Goal: Information Seeking & Learning: Learn about a topic

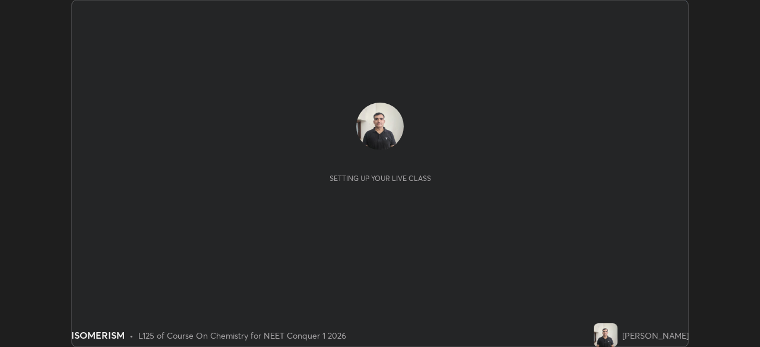
scroll to position [347, 759]
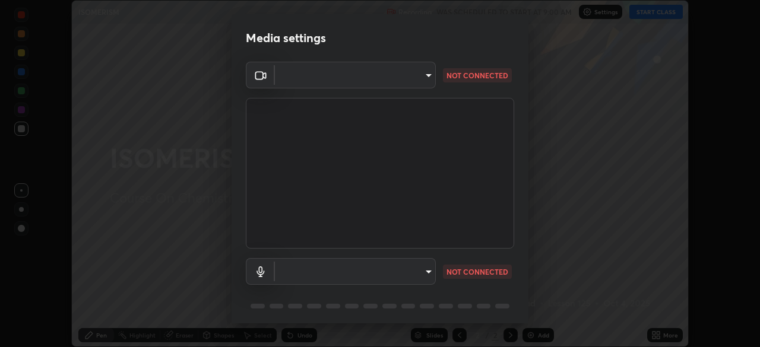
type input "94041621d18cc9dd34390ff77fa3d0b0b860356df96153333a0061212b2b3e48"
type input "551e77b46e8c6428d4620f8e56ec6f62caea4f91a0689828d7180c21a468a13c"
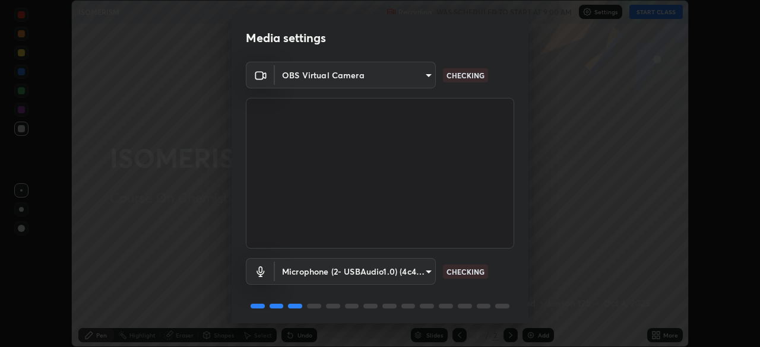
scroll to position [42, 0]
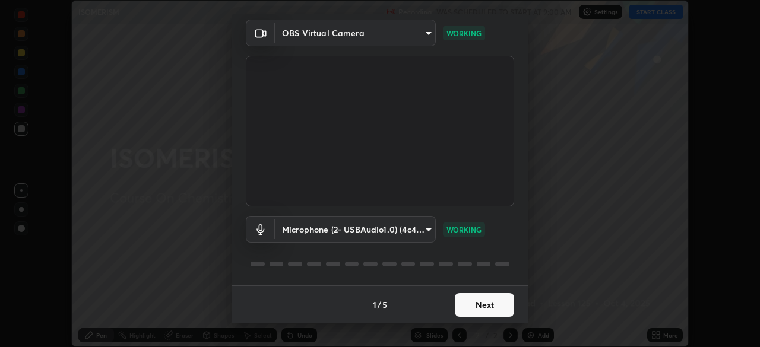
click at [479, 307] on button "Next" at bounding box center [484, 305] width 59 height 24
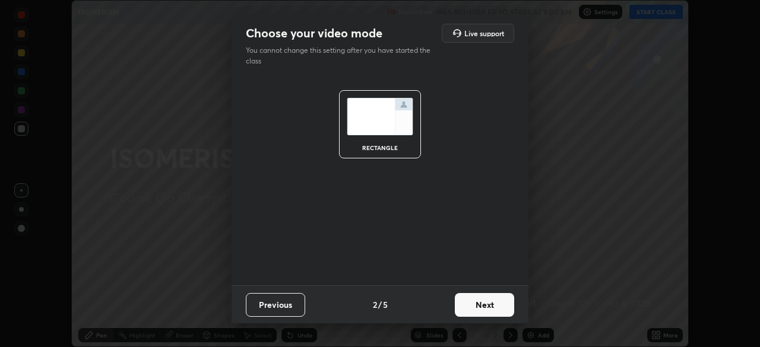
scroll to position [0, 0]
click at [481, 307] on button "Next" at bounding box center [484, 305] width 59 height 24
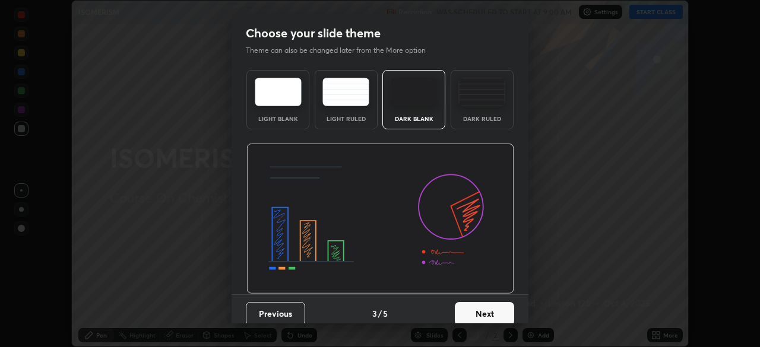
click at [479, 312] on button "Next" at bounding box center [484, 314] width 59 height 24
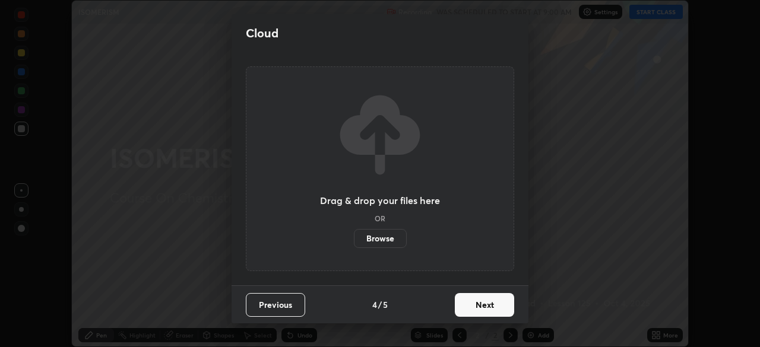
click at [480, 310] on button "Next" at bounding box center [484, 305] width 59 height 24
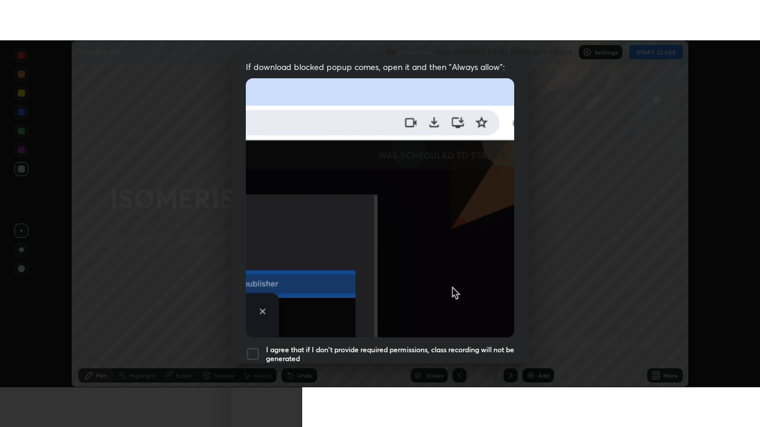
scroll to position [284, 0]
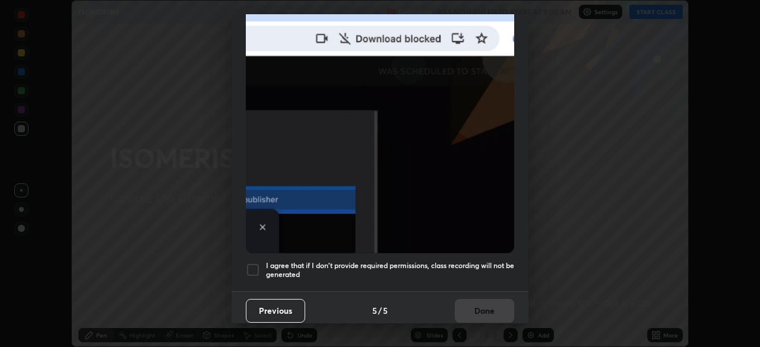
click at [250, 266] on div at bounding box center [253, 270] width 14 height 14
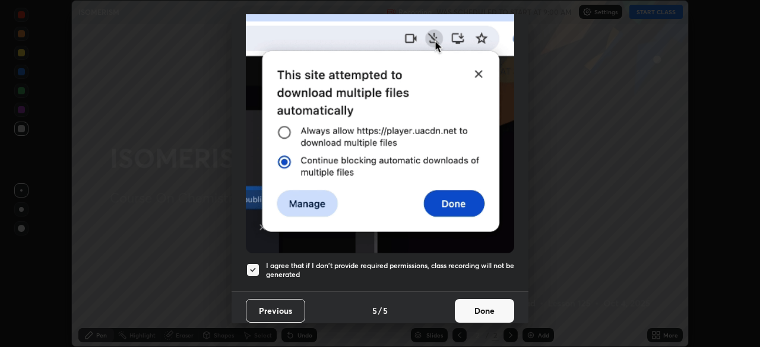
click at [476, 307] on button "Done" at bounding box center [484, 311] width 59 height 24
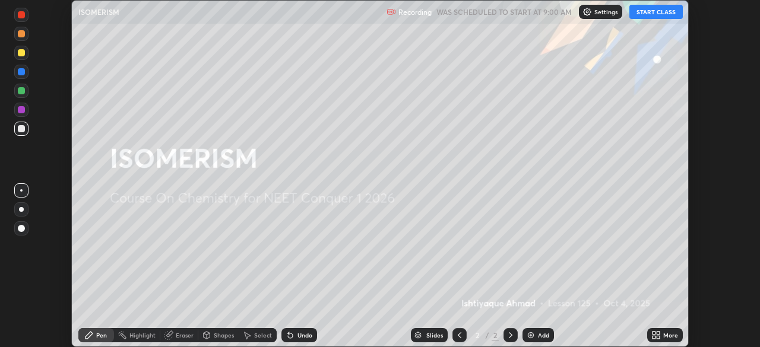
click at [654, 16] on button "START CLASS" at bounding box center [655, 12] width 53 height 14
click at [536, 335] on div "Add" at bounding box center [537, 335] width 31 height 14
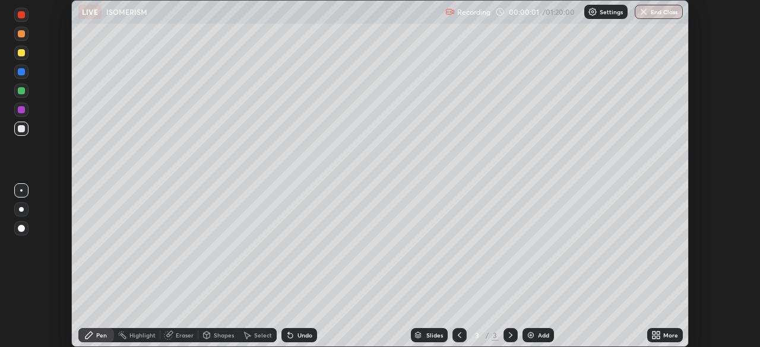
click at [658, 337] on icon at bounding box center [657, 337] width 3 height 3
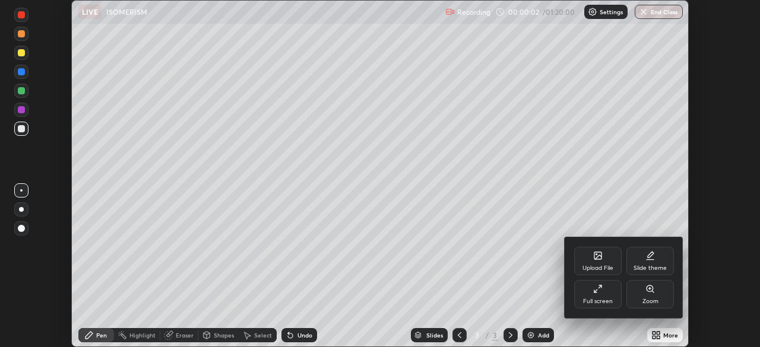
click at [600, 296] on div "Full screen" at bounding box center [597, 294] width 47 height 28
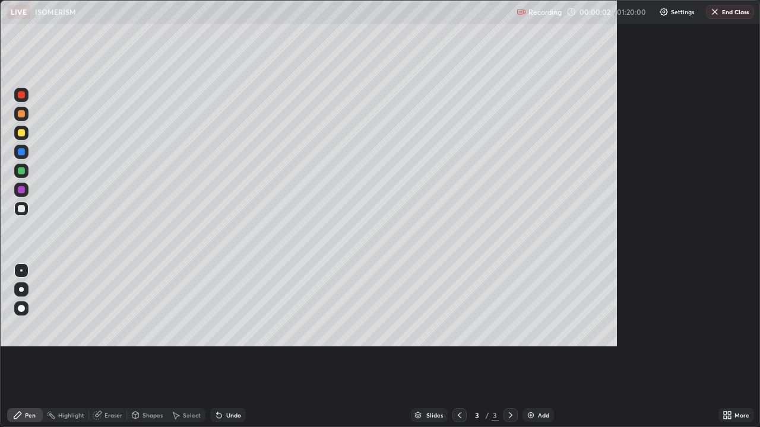
scroll to position [427, 760]
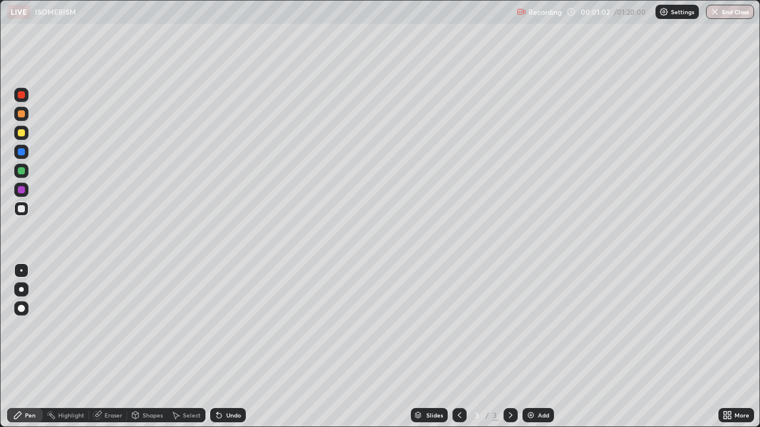
click at [24, 132] on div at bounding box center [21, 132] width 7 height 7
click at [24, 210] on div at bounding box center [21, 208] width 7 height 7
click at [24, 169] on div at bounding box center [21, 170] width 7 height 7
click at [21, 210] on div at bounding box center [21, 208] width 7 height 7
click at [115, 347] on div "Eraser" at bounding box center [113, 416] width 18 height 6
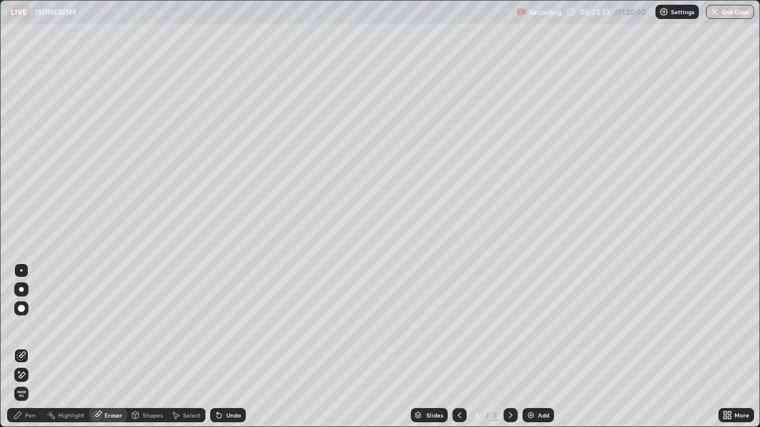
click at [26, 347] on icon at bounding box center [21, 355] width 9 height 9
click at [40, 347] on div "Pen" at bounding box center [25, 416] width 36 height 24
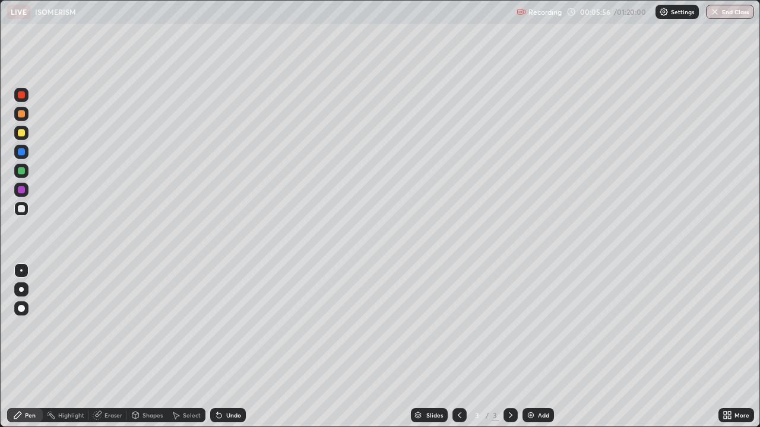
click at [532, 347] on img at bounding box center [530, 415] width 9 height 9
click at [26, 172] on div at bounding box center [21, 171] width 14 height 14
click at [27, 211] on div at bounding box center [21, 209] width 14 height 14
click at [21, 134] on div at bounding box center [21, 132] width 7 height 7
click at [23, 210] on div at bounding box center [21, 208] width 7 height 7
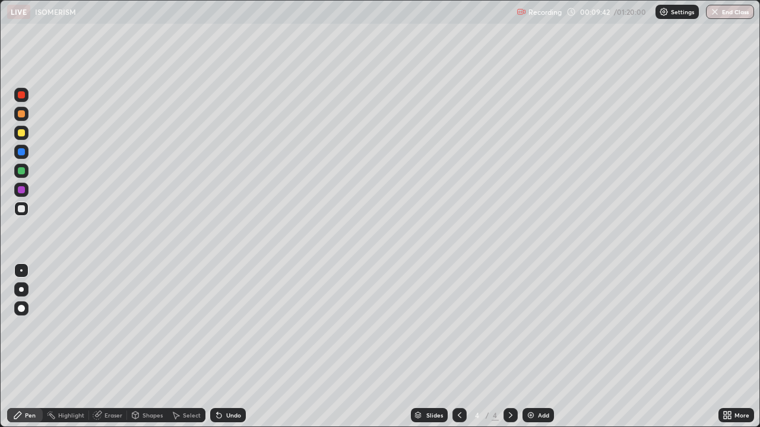
click at [106, 347] on div "Eraser" at bounding box center [113, 416] width 18 height 6
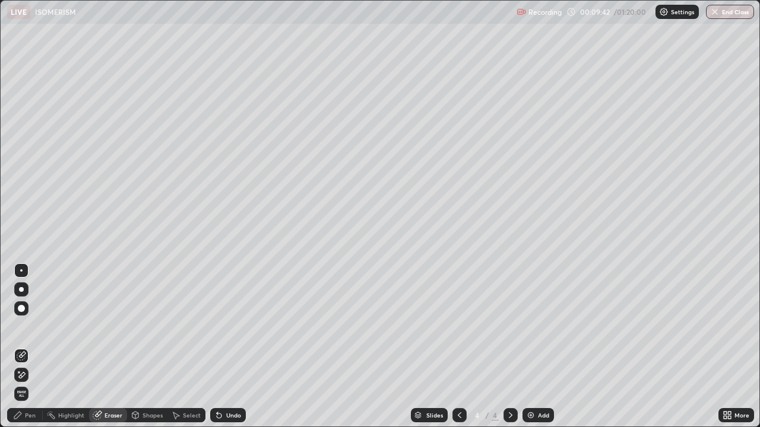
click at [20, 347] on icon at bounding box center [22, 355] width 7 height 6
click at [37, 347] on div "Pen" at bounding box center [25, 415] width 36 height 14
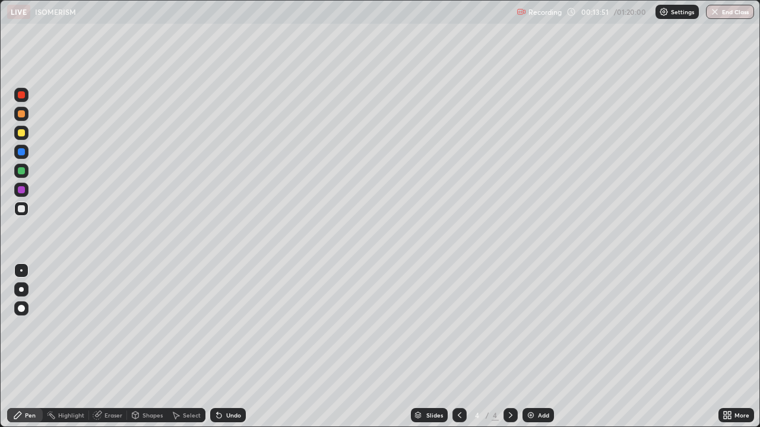
click at [538, 347] on div "Add" at bounding box center [543, 416] width 11 height 6
click at [24, 212] on div at bounding box center [21, 209] width 14 height 14
click at [24, 169] on div at bounding box center [21, 170] width 7 height 7
click at [26, 132] on div at bounding box center [21, 133] width 14 height 14
click at [23, 211] on div at bounding box center [21, 208] width 7 height 7
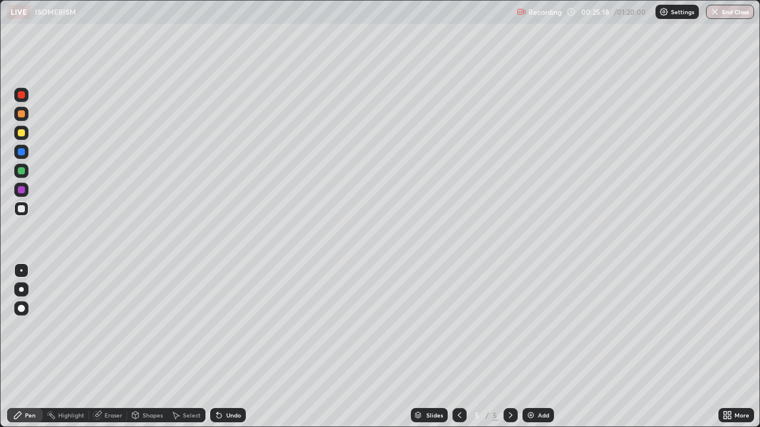
click at [531, 347] on img at bounding box center [530, 415] width 9 height 9
click at [20, 171] on div at bounding box center [21, 170] width 7 height 7
click at [21, 210] on div at bounding box center [21, 208] width 7 height 7
click at [23, 135] on div at bounding box center [21, 132] width 7 height 7
click at [532, 347] on img at bounding box center [530, 415] width 9 height 9
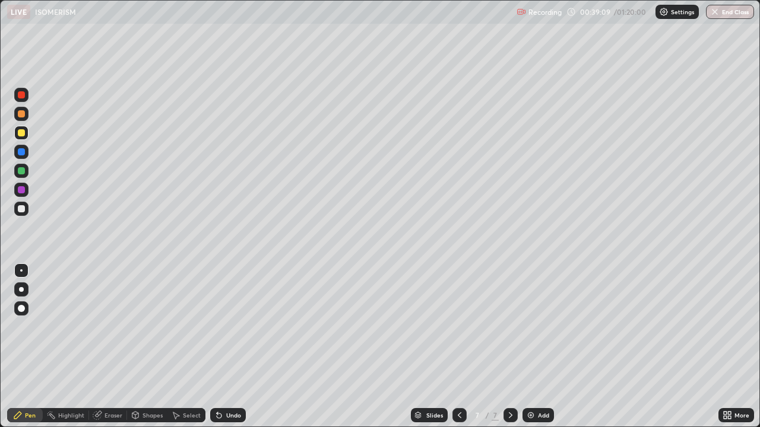
click at [23, 171] on div at bounding box center [21, 170] width 7 height 7
click at [109, 347] on div "Eraser" at bounding box center [113, 416] width 18 height 6
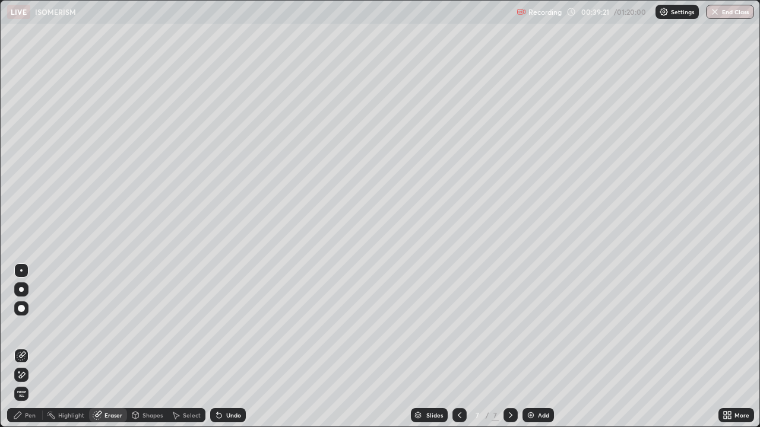
click at [21, 347] on icon at bounding box center [21, 355] width 9 height 9
click at [31, 347] on div "Pen" at bounding box center [25, 415] width 36 height 14
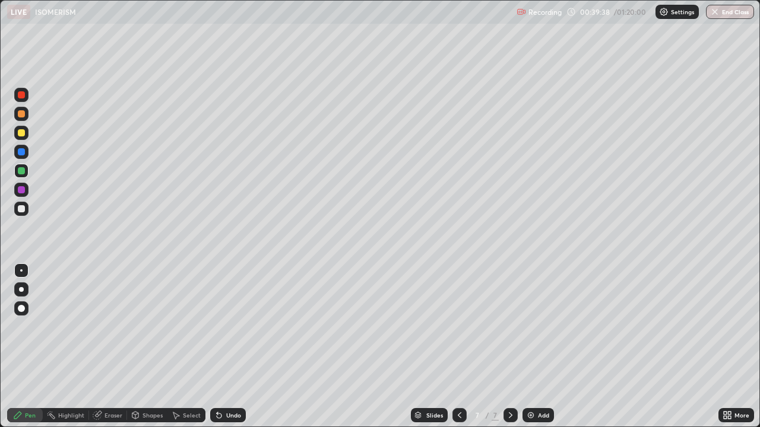
click at [21, 133] on div at bounding box center [21, 132] width 7 height 7
click at [24, 210] on div at bounding box center [21, 208] width 7 height 7
click at [21, 173] on div at bounding box center [21, 170] width 7 height 7
click at [106, 347] on div "Eraser" at bounding box center [113, 416] width 18 height 6
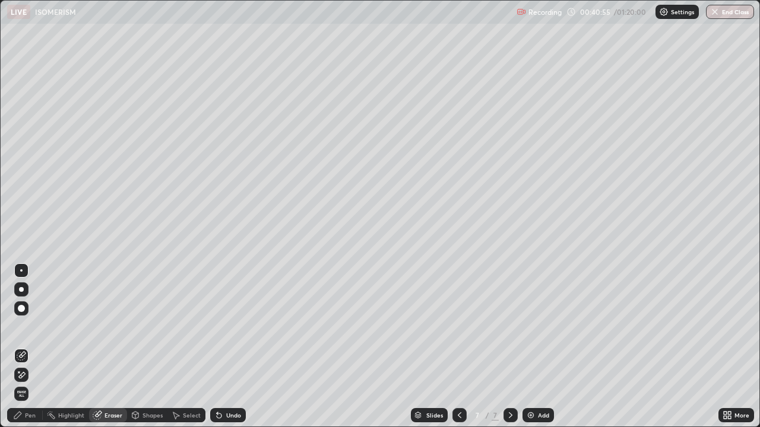
click at [20, 347] on icon at bounding box center [21, 355] width 9 height 9
click at [25, 347] on div "Pen" at bounding box center [30, 416] width 11 height 6
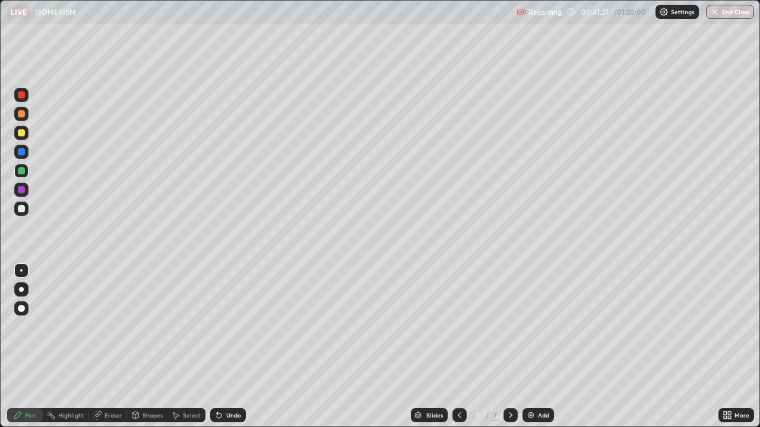
click at [21, 210] on div at bounding box center [21, 208] width 7 height 7
click at [21, 138] on div at bounding box center [21, 133] width 14 height 14
click at [115, 347] on div "Eraser" at bounding box center [113, 416] width 18 height 6
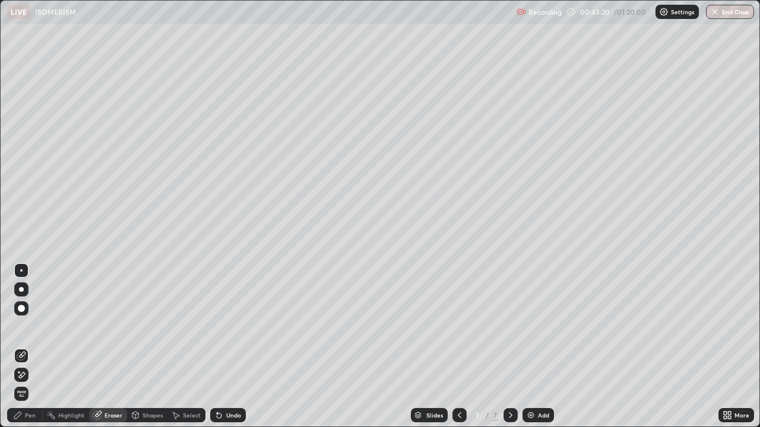
click at [19, 347] on icon at bounding box center [21, 355] width 9 height 9
click at [33, 347] on div "Pen" at bounding box center [30, 416] width 11 height 6
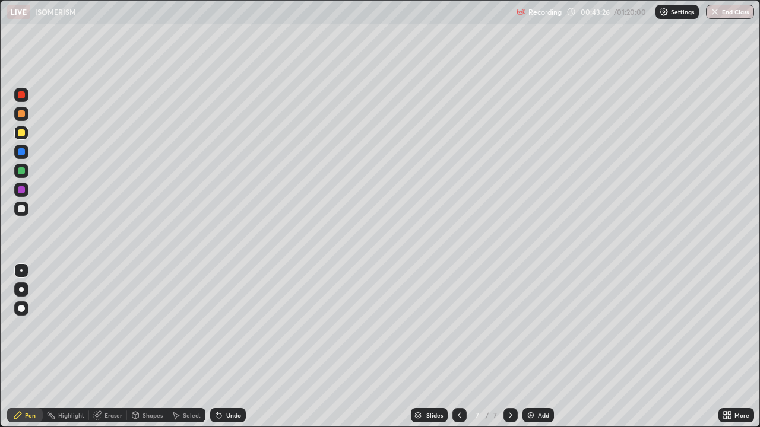
click at [20, 209] on div at bounding box center [21, 208] width 7 height 7
click at [532, 347] on img at bounding box center [530, 415] width 9 height 9
click at [23, 133] on div at bounding box center [21, 132] width 7 height 7
click at [23, 209] on div at bounding box center [21, 208] width 7 height 7
click at [18, 171] on div at bounding box center [21, 170] width 7 height 7
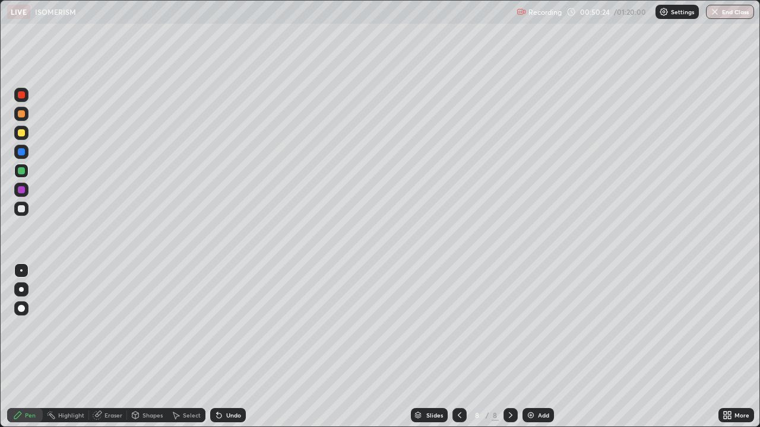
click at [106, 347] on div "Eraser" at bounding box center [113, 416] width 18 height 6
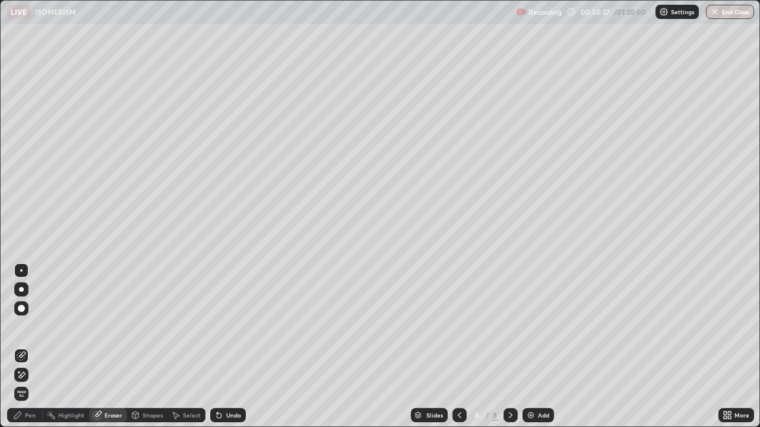
click at [33, 347] on div "Pen" at bounding box center [30, 416] width 11 height 6
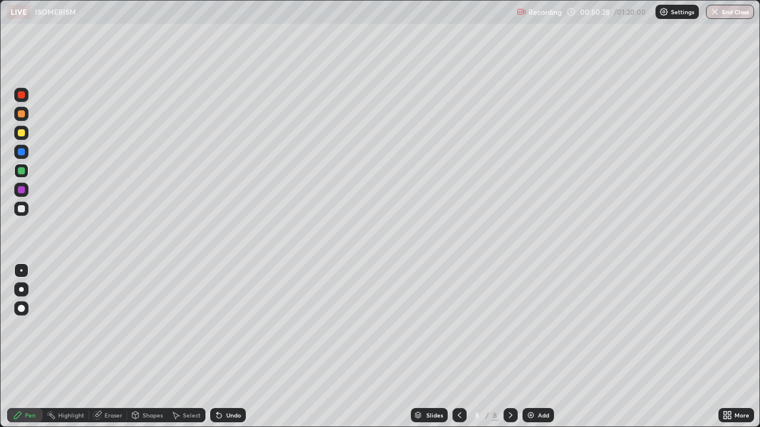
click at [23, 208] on div at bounding box center [21, 208] width 7 height 7
click at [18, 135] on div at bounding box center [21, 132] width 7 height 7
click at [535, 347] on div "Add" at bounding box center [537, 415] width 31 height 14
click at [22, 212] on div at bounding box center [21, 208] width 7 height 7
click at [22, 133] on div at bounding box center [21, 132] width 7 height 7
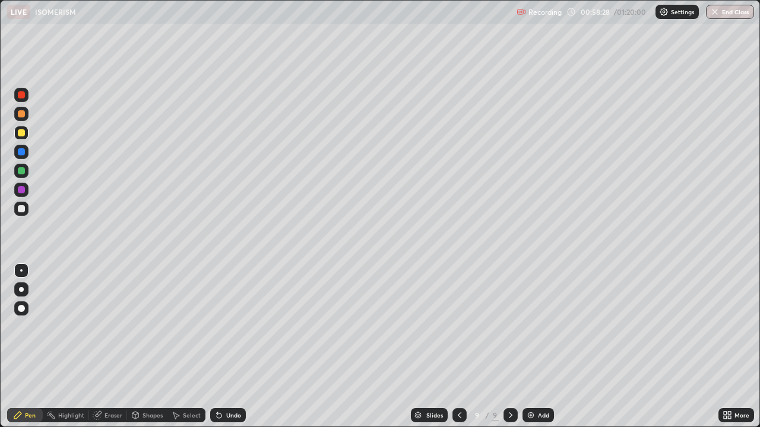
click at [21, 172] on div at bounding box center [21, 170] width 7 height 7
click at [23, 210] on div at bounding box center [21, 208] width 7 height 7
click at [22, 135] on div at bounding box center [21, 132] width 7 height 7
click at [729, 18] on button "End Class" at bounding box center [730, 12] width 48 height 14
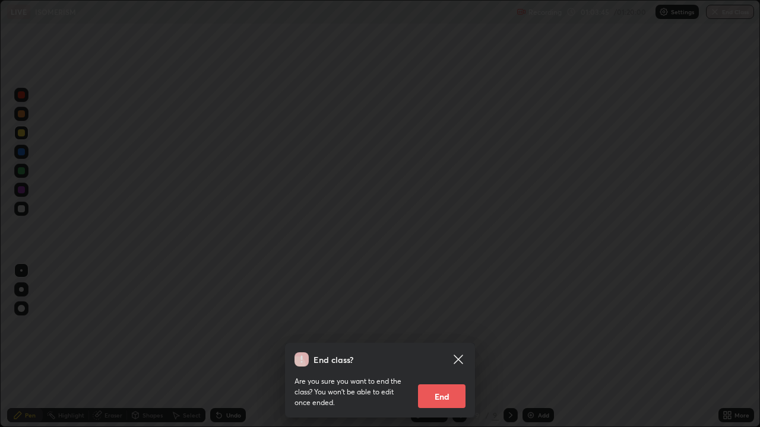
click at [453, 347] on button "End" at bounding box center [441, 397] width 47 height 24
